Goal: Task Accomplishment & Management: Complete application form

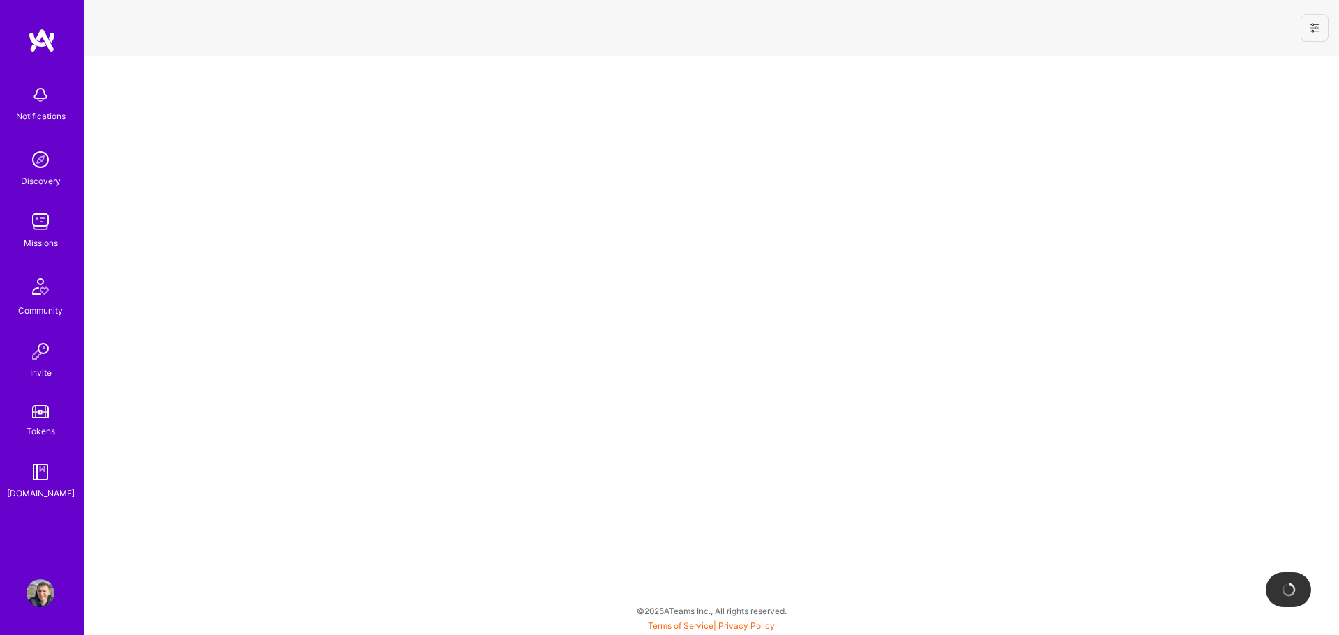
select select "US"
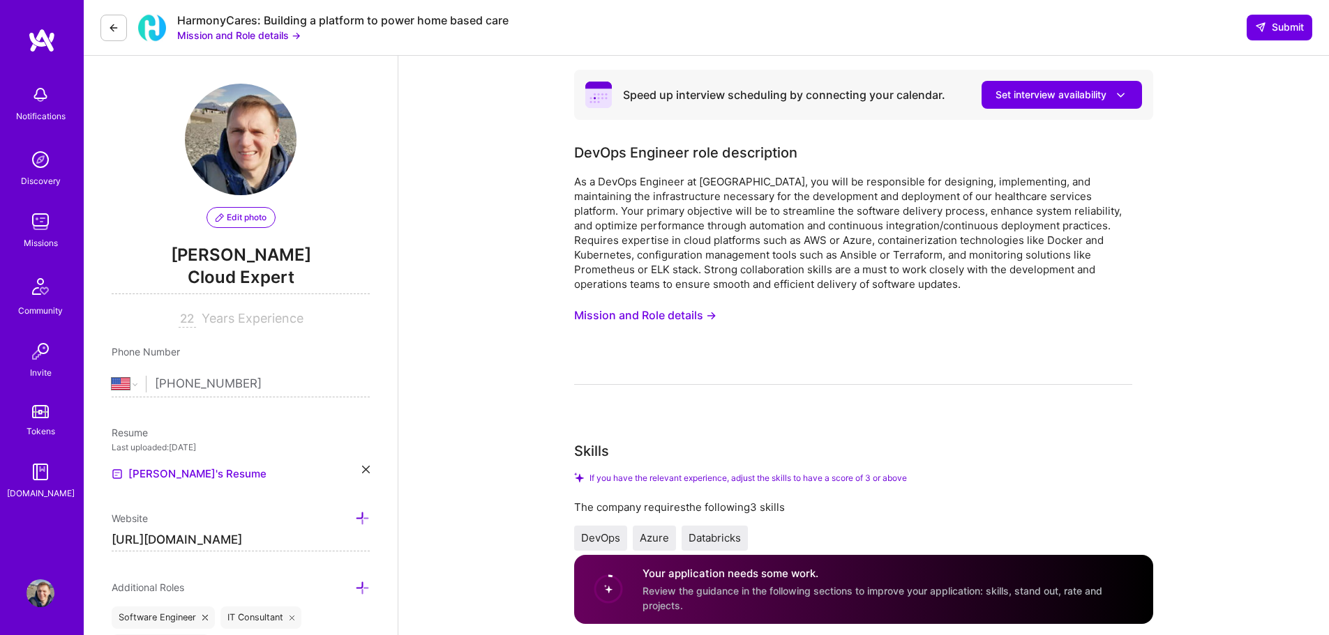
click at [281, 38] on button "Mission and Role details →" at bounding box center [238, 35] width 123 height 15
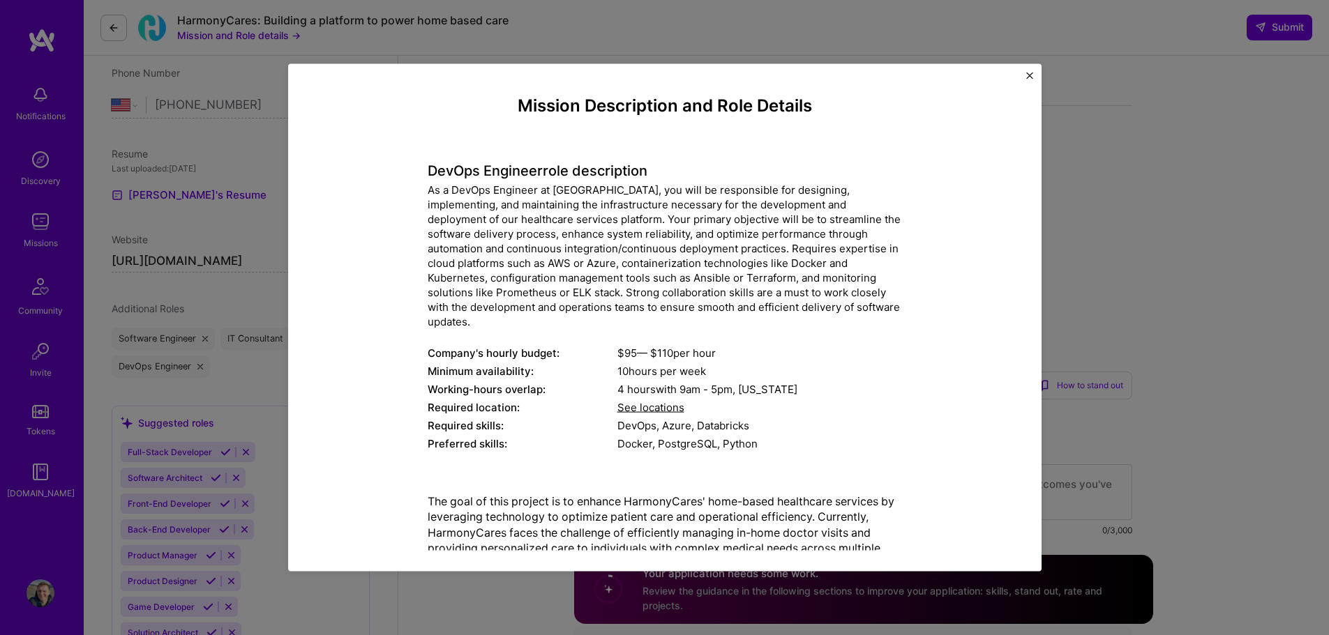
click at [1032, 75] on img "Close" at bounding box center [1029, 75] width 7 height 7
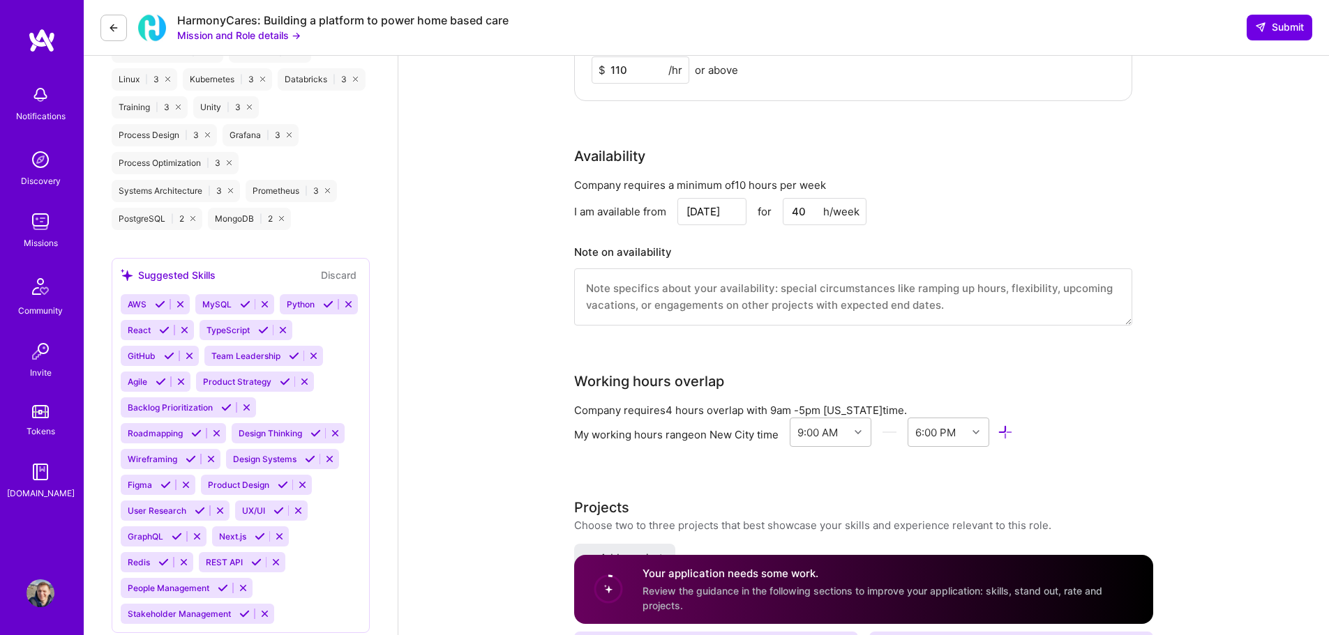
scroll to position [1186, 0]
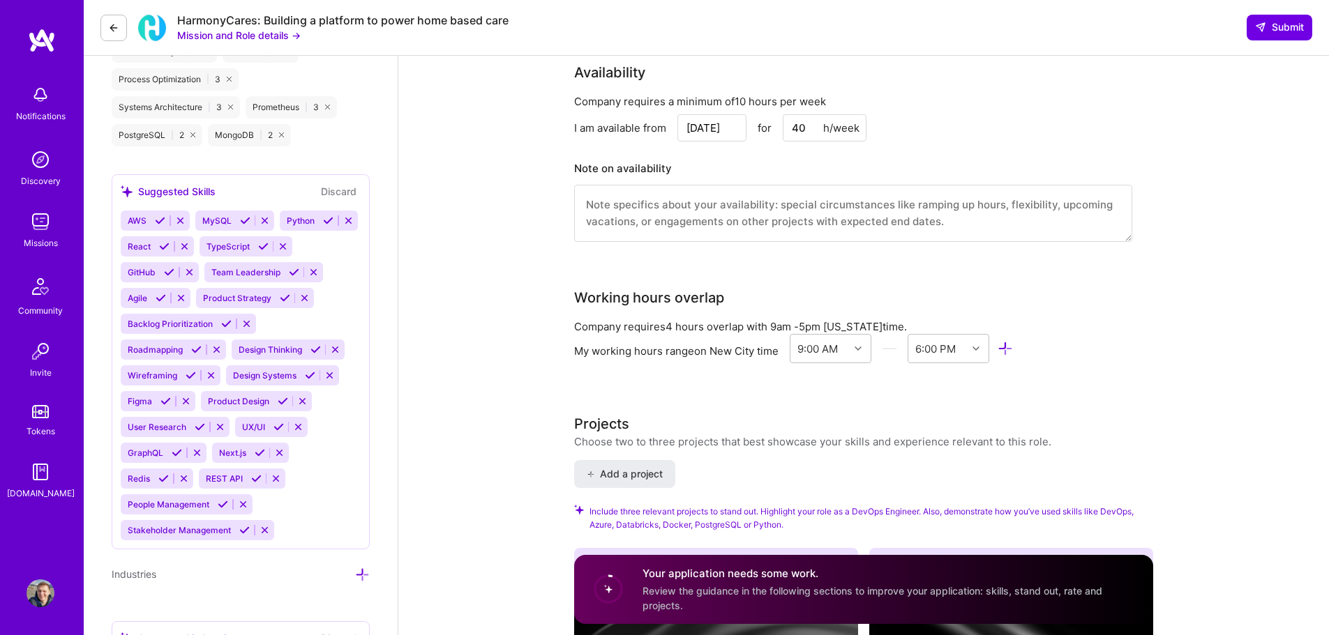
click at [732, 119] on input "[DATE]" at bounding box center [711, 127] width 69 height 27
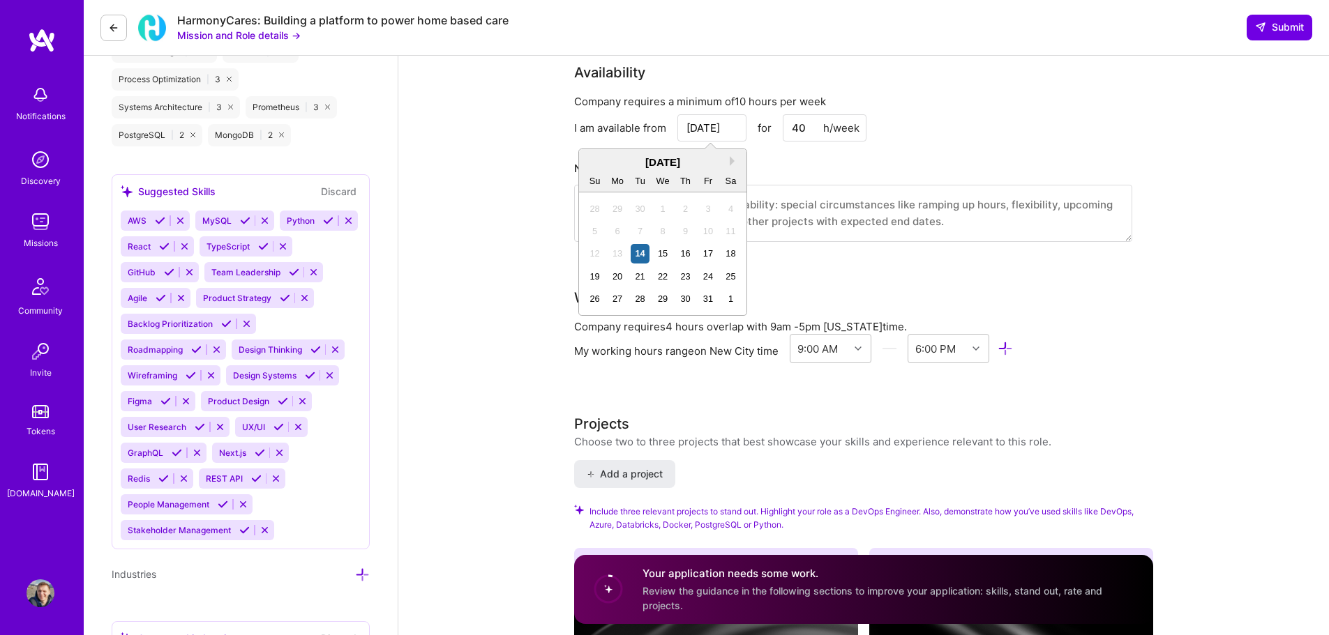
type input "[DATE]"
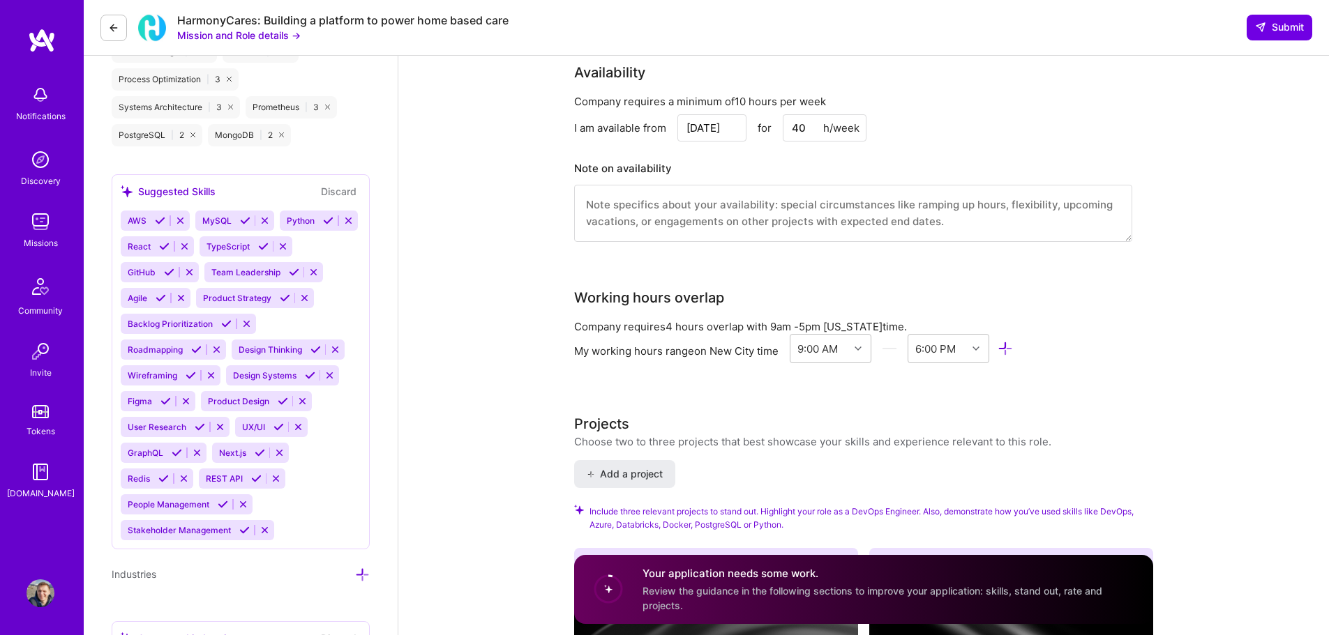
click at [977, 118] on div "I am available from [DATE] for 40 h/week" at bounding box center [853, 127] width 558 height 27
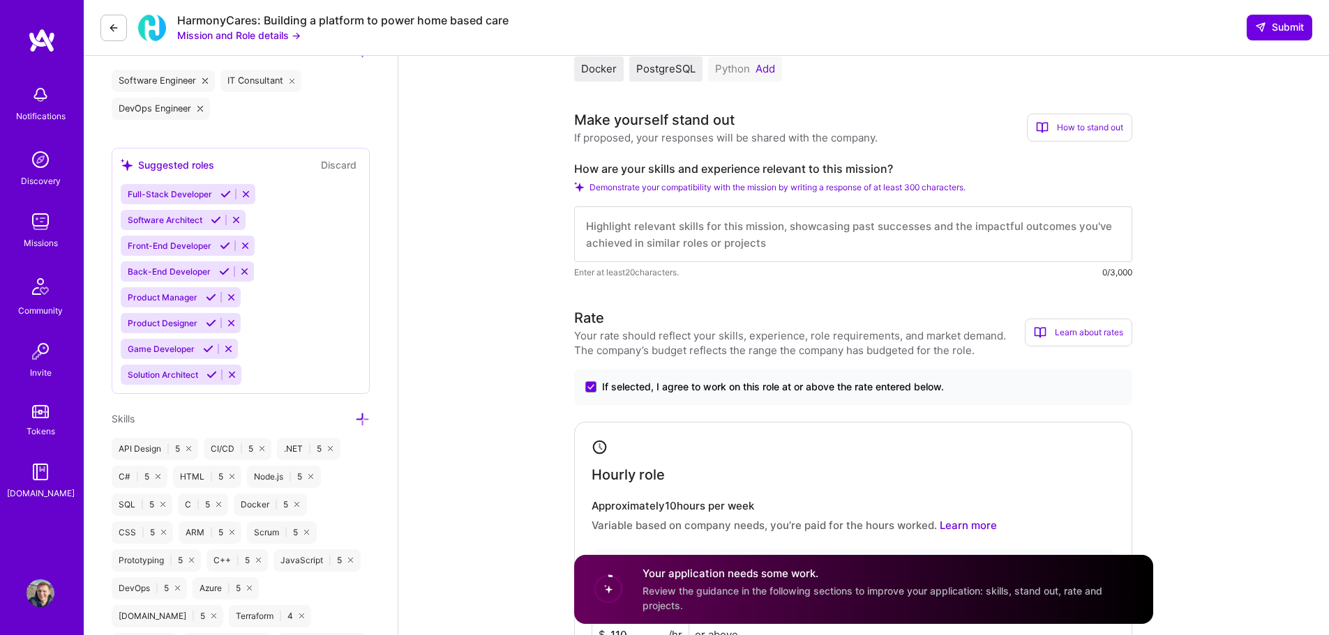
scroll to position [488, 0]
